Goal: Check status: Check status

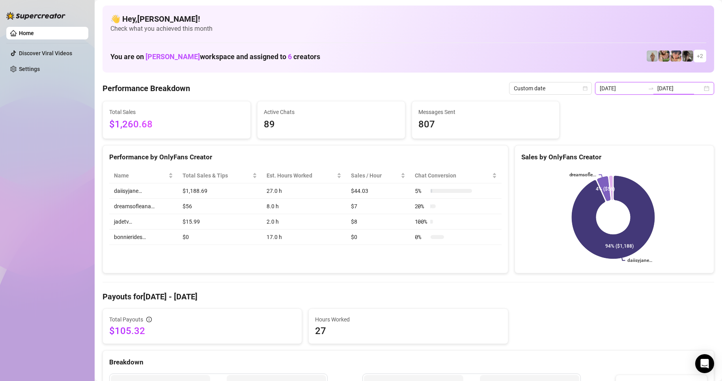
click at [344, 87] on input "[DATE]" at bounding box center [679, 88] width 45 height 9
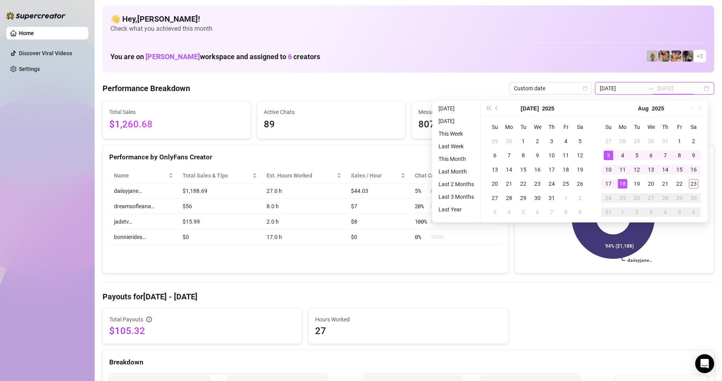
type input "[DATE]"
click at [344, 342] on div "Total Payouts $105.32 Hours Worked 27" at bounding box center [408, 325] width 618 height 35
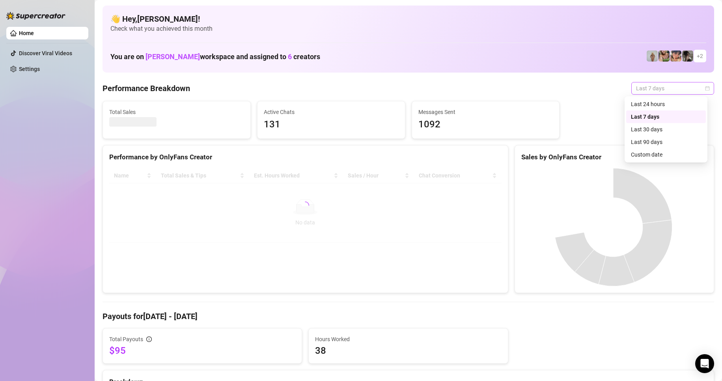
click at [641, 92] on span "Last 7 days" at bounding box center [672, 88] width 73 height 12
click at [643, 157] on div "Custom date" at bounding box center [666, 154] width 70 height 9
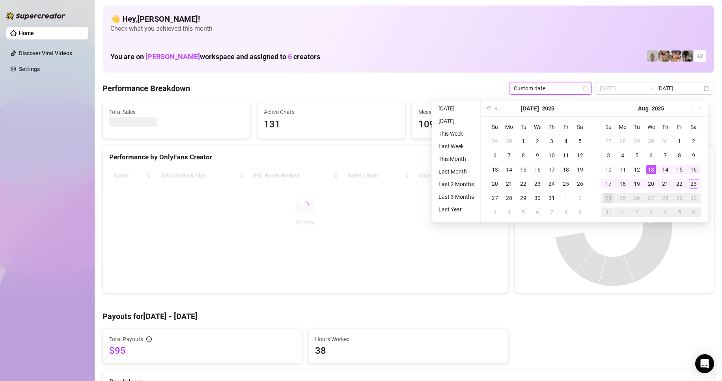
type input "[DATE]"
click at [645, 155] on td "6" at bounding box center [651, 155] width 14 height 14
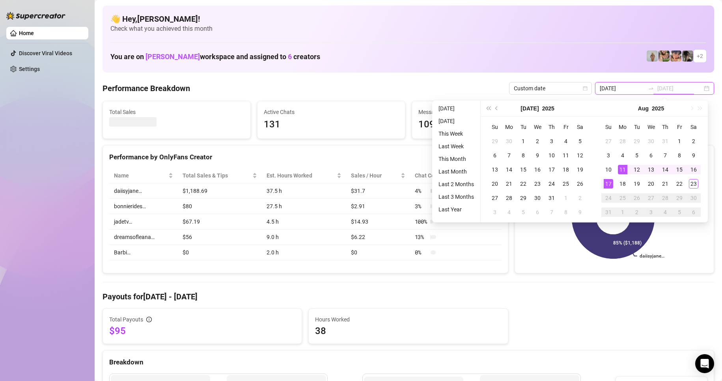
type input "[DATE]"
click at [623, 181] on div "18" at bounding box center [622, 183] width 9 height 9
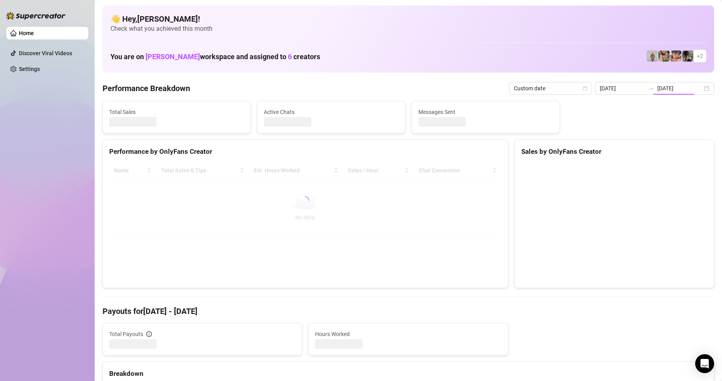
type input "[DATE]"
click at [648, 88] on icon "swap-right" at bounding box center [651, 88] width 6 height 6
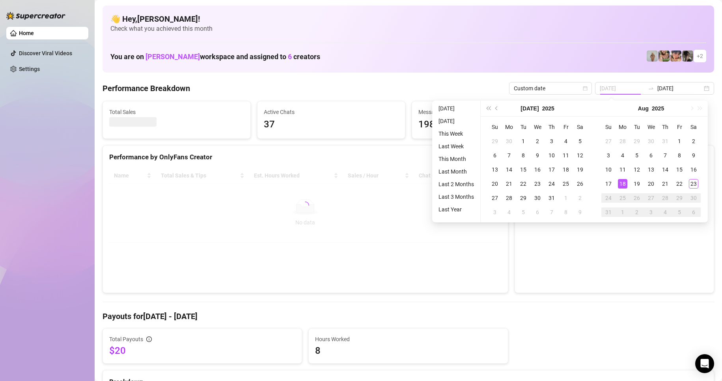
click at [624, 179] on div "18" at bounding box center [622, 183] width 9 height 9
type input "[DATE]"
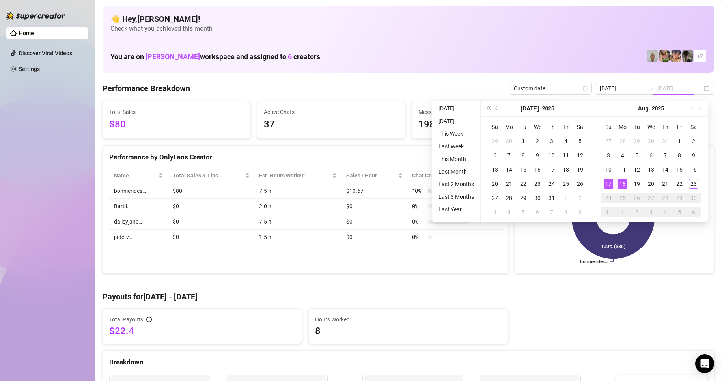
click at [620, 181] on div "18" at bounding box center [622, 183] width 9 height 9
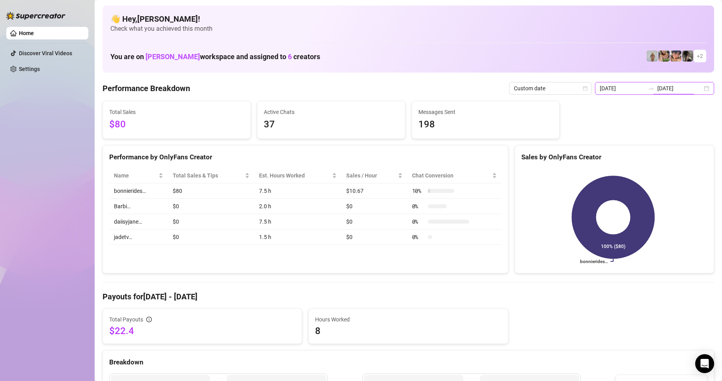
click at [657, 90] on input "[DATE]" at bounding box center [679, 88] width 45 height 9
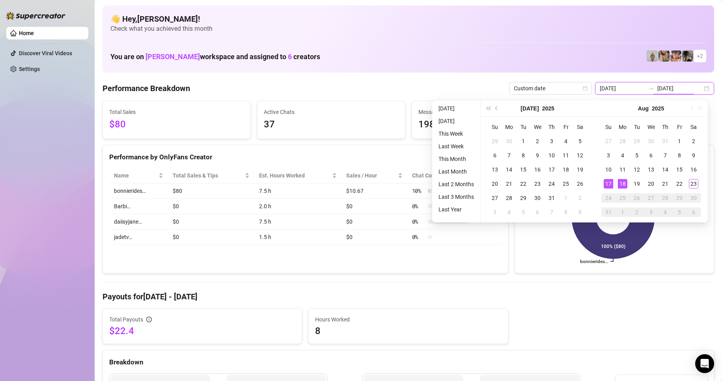
type input "[DATE]"
click at [621, 183] on div "18" at bounding box center [622, 183] width 9 height 9
type input "[DATE]"
click at [694, 184] on div "23" at bounding box center [693, 183] width 9 height 9
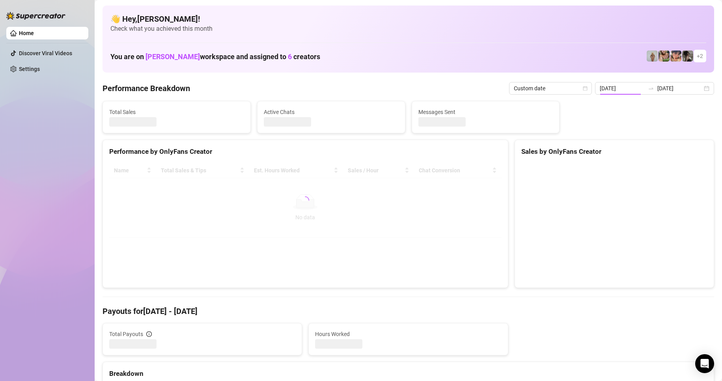
type input "[DATE]"
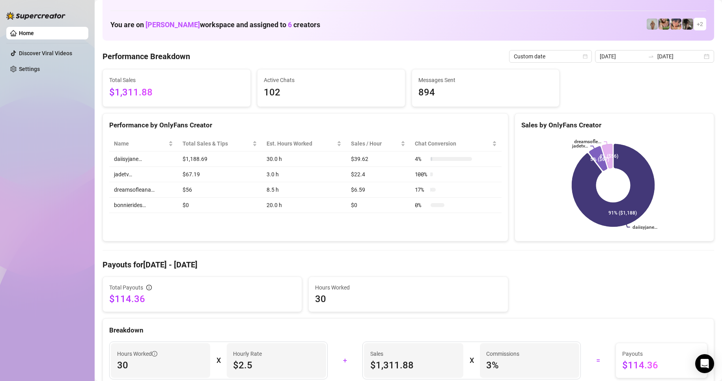
scroll to position [197, 0]
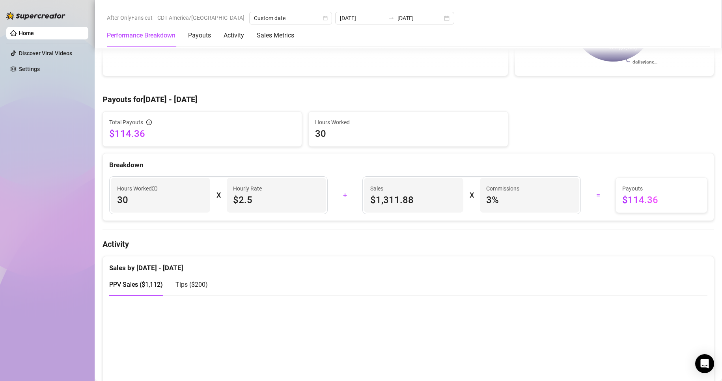
click at [420, 194] on span "$1,311.88" at bounding box center [413, 200] width 87 height 13
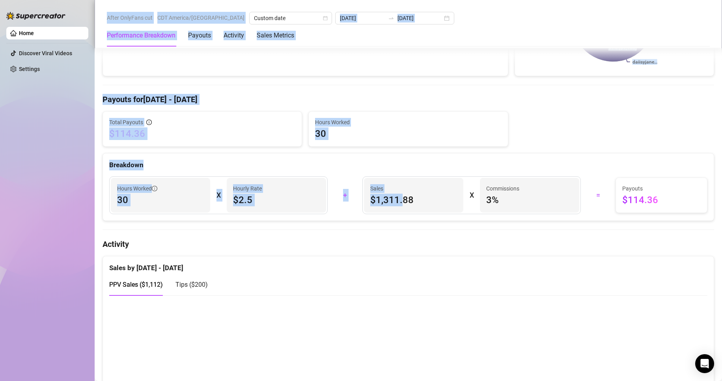
drag, startPoint x: 398, startPoint y: 201, endPoint x: 73, endPoint y: 204, distance: 324.9
click at [73, 204] on div "Home Discover Viral Videos Settings After OnlyFans cut CDT America/[GEOGRAPHIC_…" at bounding box center [361, 190] width 722 height 381
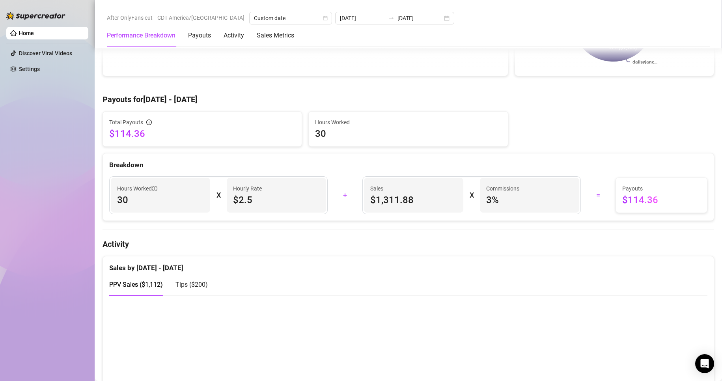
click at [419, 273] on div "PPV Sales ( $1,112 ) Tips ( $200 )" at bounding box center [408, 284] width 598 height 22
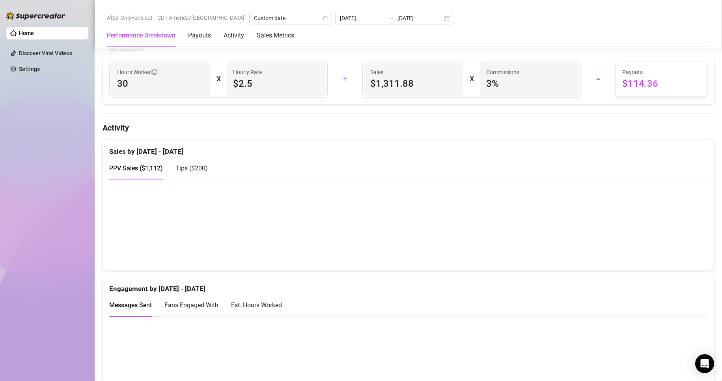
scroll to position [315, 0]
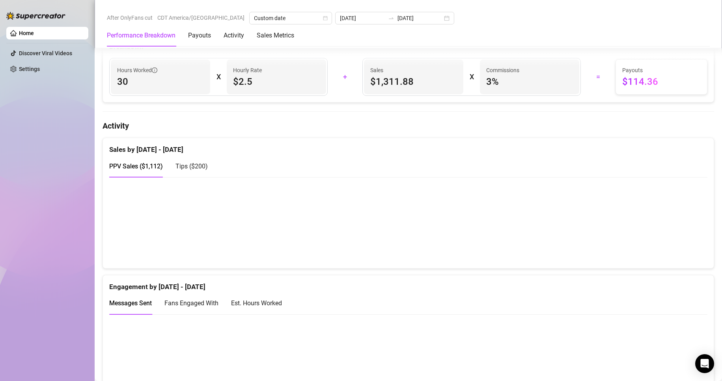
click at [254, 299] on div "Est. Hours Worked" at bounding box center [256, 303] width 51 height 10
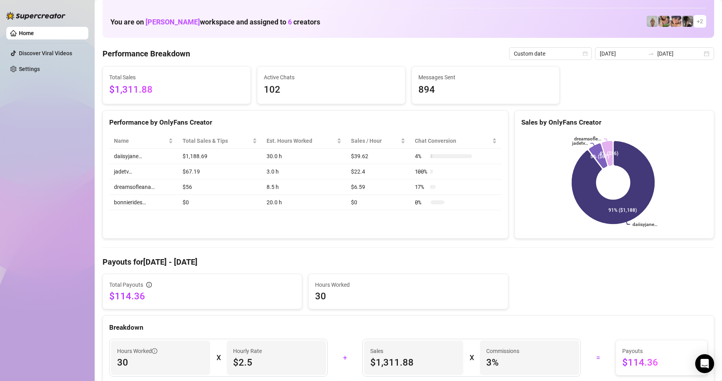
scroll to position [0, 0]
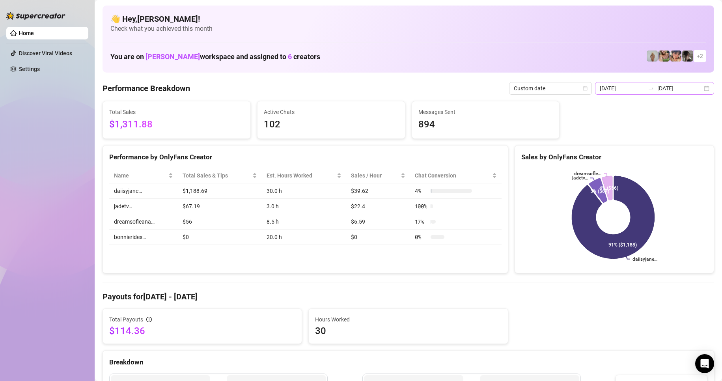
click at [701, 90] on div "[DATE] [DATE]" at bounding box center [654, 88] width 119 height 13
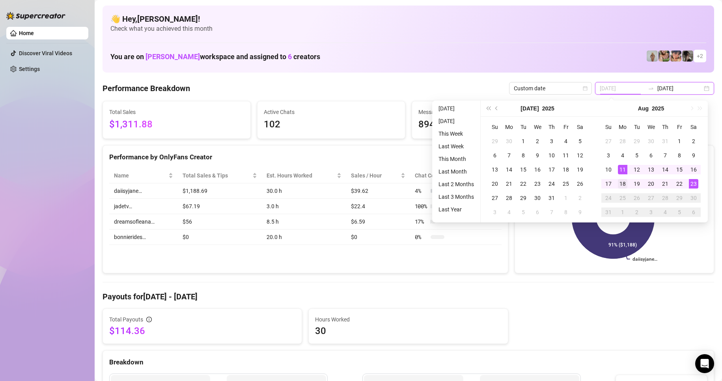
type input "[DATE]"
click at [622, 184] on div "18" at bounding box center [622, 183] width 9 height 9
type input "[DATE]"
click at [695, 184] on div "23" at bounding box center [693, 183] width 9 height 9
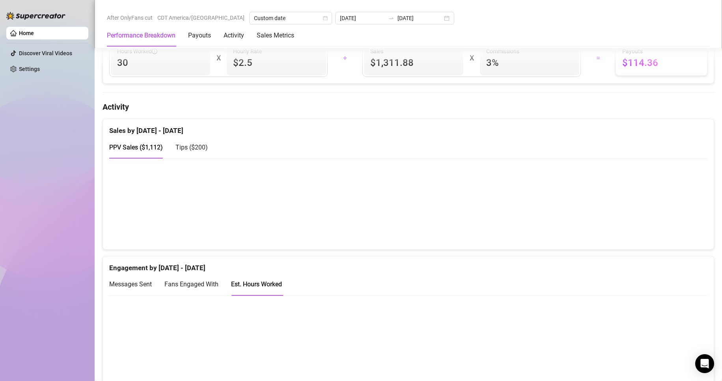
scroll to position [394, 0]
